Goal: Task Accomplishment & Management: Use online tool/utility

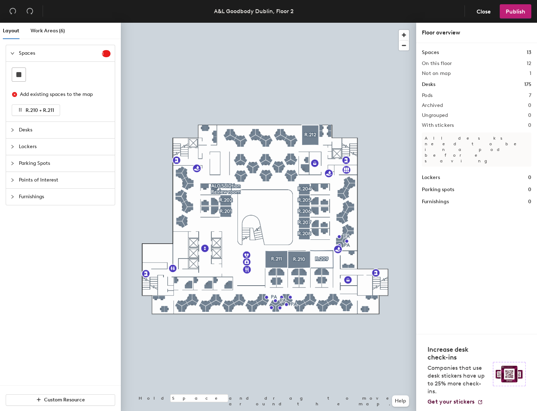
click at [264, 23] on div at bounding box center [268, 23] width 295 height 0
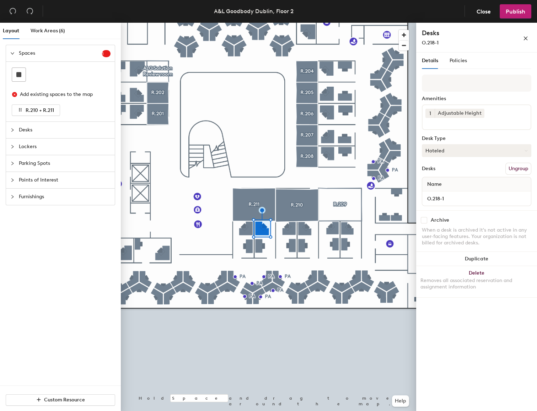
click at [465, 146] on button "Hoteled" at bounding box center [476, 150] width 109 height 13
click at [453, 170] on div "Assigned" at bounding box center [457, 172] width 71 height 11
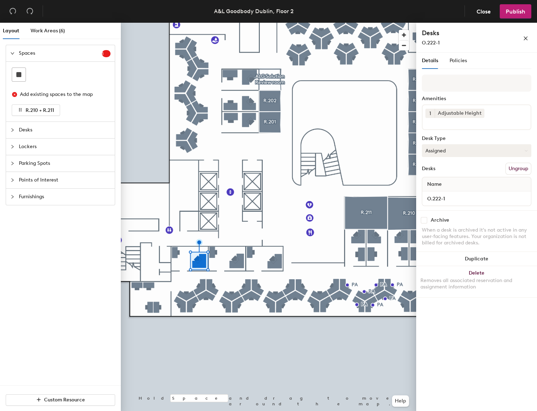
click at [482, 152] on button "Assigned" at bounding box center [476, 150] width 109 height 13
click at [446, 194] on div "Hoteled" at bounding box center [457, 194] width 71 height 11
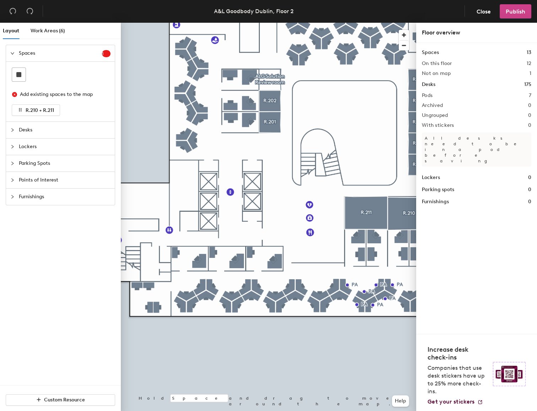
click at [518, 14] on span "Publish" at bounding box center [515, 11] width 20 height 7
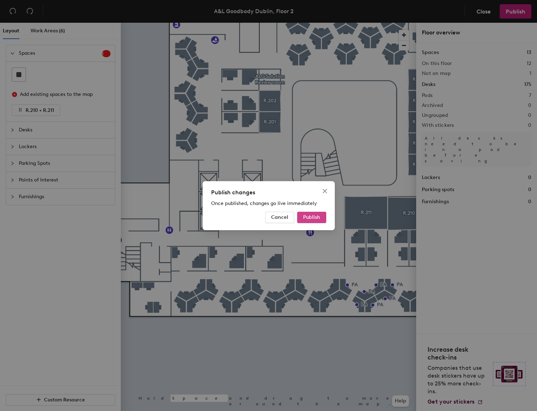
click at [324, 215] on button "Publish" at bounding box center [311, 217] width 29 height 11
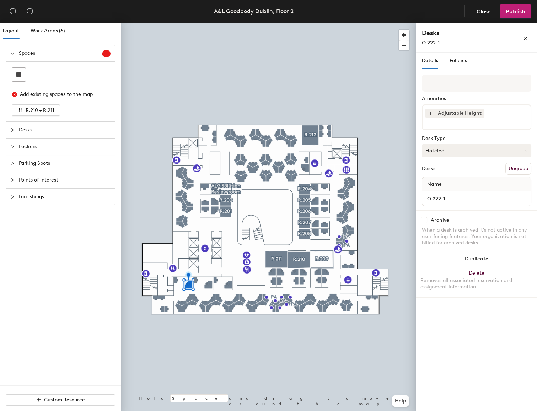
click at [456, 147] on button "Hoteled" at bounding box center [476, 150] width 109 height 13
click at [441, 172] on div "Assigned" at bounding box center [457, 172] width 71 height 11
click at [519, 10] on span "Publish" at bounding box center [515, 11] width 20 height 7
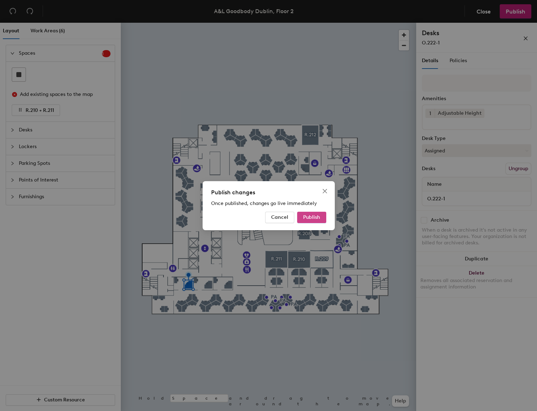
click at [317, 217] on span "Publish" at bounding box center [311, 217] width 17 height 6
